Goal: Task Accomplishment & Management: Use online tool/utility

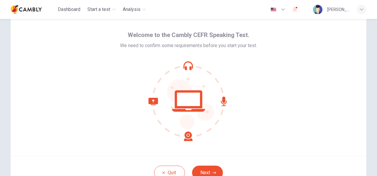
scroll to position [59, 0]
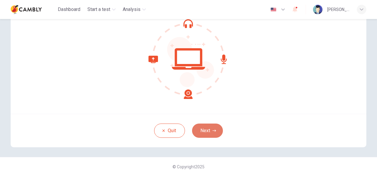
click at [205, 130] on button "Next" at bounding box center [207, 130] width 31 height 14
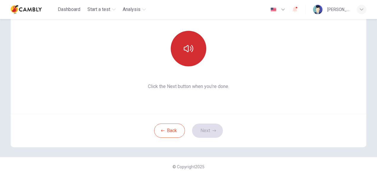
click at [195, 55] on button "button" at bounding box center [189, 49] width 36 height 36
click at [188, 46] on icon "button" at bounding box center [188, 48] width 9 height 9
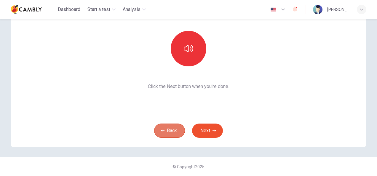
click at [161, 132] on button "Back" at bounding box center [169, 130] width 31 height 14
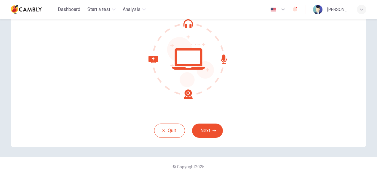
click at [186, 61] on icon at bounding box center [188, 59] width 80 height 80
drag, startPoint x: 143, startPoint y: 60, endPoint x: 176, endPoint y: 33, distance: 43.3
click at [143, 60] on div at bounding box center [188, 59] width 137 height 80
drag, startPoint x: 184, startPoint y: 22, endPoint x: 201, endPoint y: 32, distance: 19.6
click at [185, 22] on icon at bounding box center [188, 59] width 80 height 80
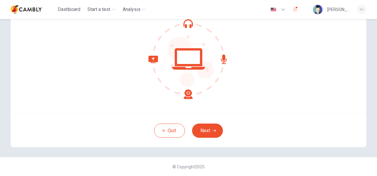
drag, startPoint x: 214, startPoint y: 52, endPoint x: 216, endPoint y: 60, distance: 8.1
click at [215, 53] on icon at bounding box center [188, 59] width 80 height 80
click at [189, 99] on div "Welcome to the Cambly CEFR Speaking Test. We need to confirm some requirements …" at bounding box center [188, 43] width 355 height 142
click at [210, 130] on button "Next" at bounding box center [207, 130] width 31 height 14
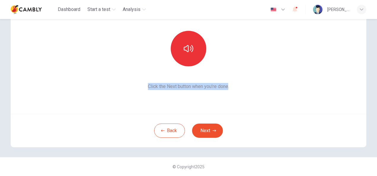
drag, startPoint x: 228, startPoint y: 86, endPoint x: 145, endPoint y: 90, distance: 83.3
click at [145, 90] on div "This section requires audio. Click the icon to make sure you can hear the tune …" at bounding box center [188, 43] width 355 height 142
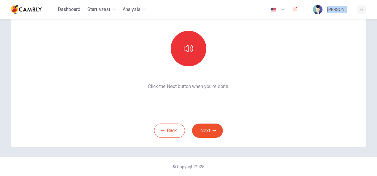
drag, startPoint x: 149, startPoint y: 93, endPoint x: 258, endPoint y: -2, distance: 144.1
click at [258, 0] on html "This site uses cookies, as explained in our Privacy Policy . If you agree to th…" at bounding box center [188, 88] width 377 height 176
copy div "YASEMIN OMERBASOGLU This section requires audio. Click the icon to make sure yo…"
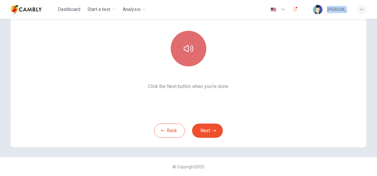
click at [187, 48] on icon "button" at bounding box center [188, 48] width 9 height 9
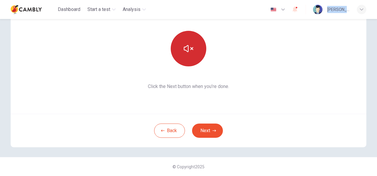
click at [187, 51] on icon "button" at bounding box center [188, 48] width 9 height 9
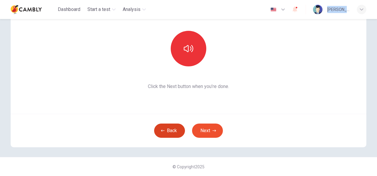
click at [162, 124] on button "Back" at bounding box center [169, 130] width 31 height 14
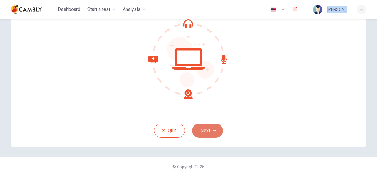
click at [212, 130] on icon "button" at bounding box center [214, 131] width 4 height 4
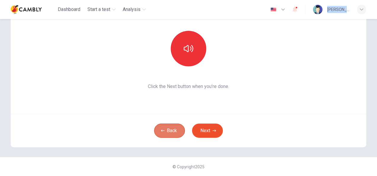
drag, startPoint x: 170, startPoint y: 130, endPoint x: 168, endPoint y: 125, distance: 4.8
click at [170, 130] on button "Back" at bounding box center [169, 130] width 31 height 14
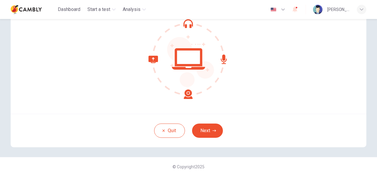
drag, startPoint x: 240, startPoint y: 110, endPoint x: 237, endPoint y: 103, distance: 7.2
click at [240, 110] on div "Welcome to the Cambly CEFR Speaking Test. We need to confirm some requirements …" at bounding box center [188, 43] width 355 height 142
click at [209, 134] on button "Next" at bounding box center [207, 130] width 31 height 14
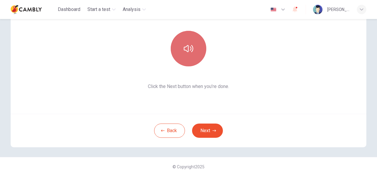
click at [185, 46] on icon "button" at bounding box center [188, 48] width 9 height 7
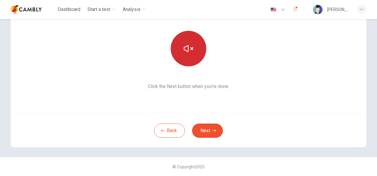
click at [189, 49] on icon "button" at bounding box center [188, 48] width 9 height 7
click at [184, 50] on icon "button" at bounding box center [188, 48] width 9 height 9
click at [186, 50] on icon "button" at bounding box center [188, 48] width 9 height 9
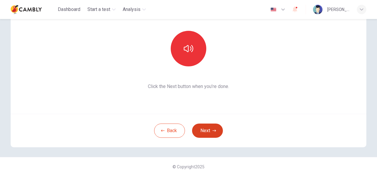
click at [205, 128] on button "Next" at bounding box center [207, 130] width 31 height 14
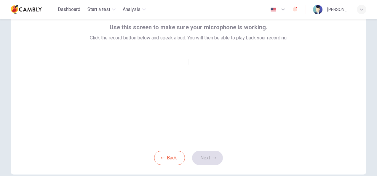
scroll to position [0, 0]
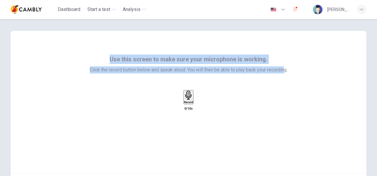
drag, startPoint x: 278, startPoint y: 70, endPoint x: 97, endPoint y: 53, distance: 182.0
click at [97, 53] on div "Use this screen to make sure your microphone is working. Click the record butto…" at bounding box center [188, 102] width 355 height 142
copy div "Use this screen to make sure your microphone is working. Click the record butto…"
click at [190, 103] on div "Record" at bounding box center [188, 97] width 9 height 13
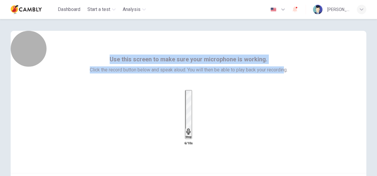
click at [191, 110] on div "Stop" at bounding box center [188, 115] width 6 height 48
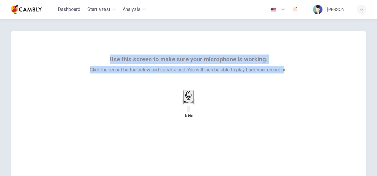
click at [194, 103] on icon "button" at bounding box center [194, 103] width 0 height 0
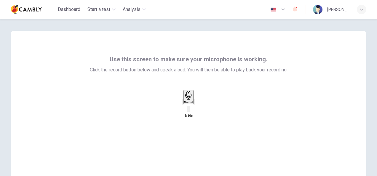
click at [233, 152] on div "Use this screen to make sure your microphone is working. Click the record butto…" at bounding box center [188, 102] width 355 height 142
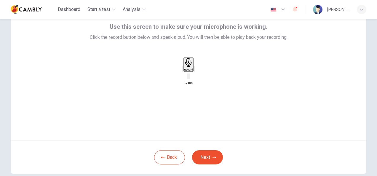
scroll to position [59, 0]
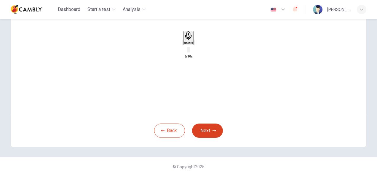
click at [212, 131] on icon "button" at bounding box center [214, 131] width 4 height 4
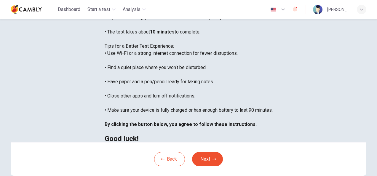
scroll to position [7, 0]
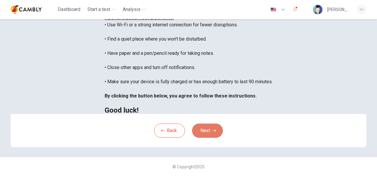
click at [207, 132] on button "Next" at bounding box center [207, 130] width 31 height 14
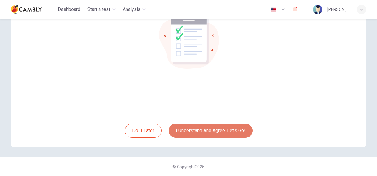
click at [207, 132] on button "I understand and agree. Let’s go!" at bounding box center [210, 130] width 84 height 14
